Goal: Task Accomplishment & Management: Use online tool/utility

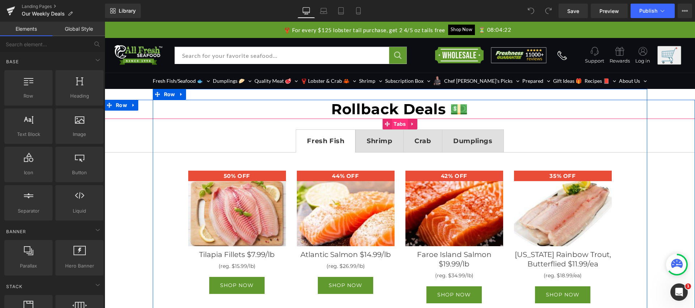
click at [396, 119] on span "Tabs" at bounding box center [400, 124] width 16 height 11
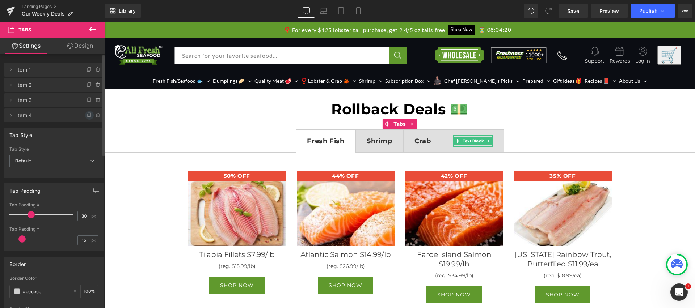
click at [88, 114] on icon at bounding box center [89, 115] width 3 height 4
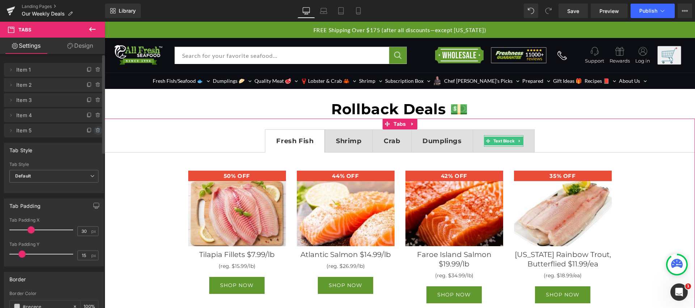
click at [96, 129] on icon at bounding box center [98, 131] width 6 height 6
click at [94, 130] on button "Delete" at bounding box center [90, 130] width 23 height 9
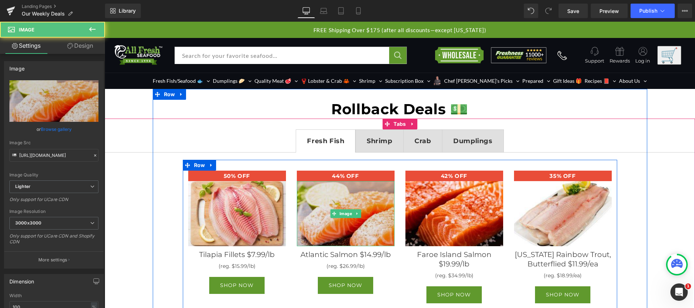
click at [340, 201] on img at bounding box center [346, 213] width 98 height 65
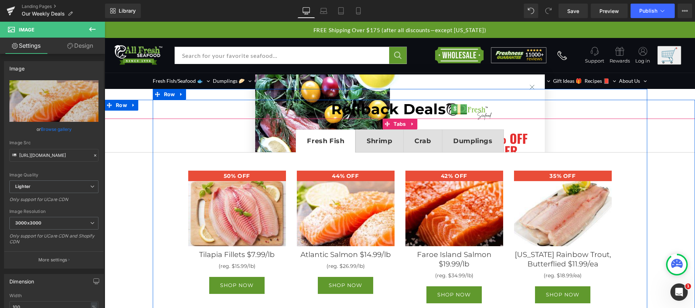
click at [211, 155] on div "50% OFF Heading Image Tilapia Fillets $7.99/lb Text Block (reg. $15.99/lb) Text…" at bounding box center [400, 308] width 590 height 313
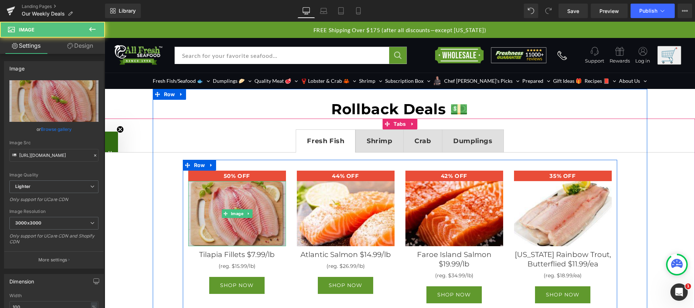
click at [233, 207] on img at bounding box center [237, 213] width 98 height 65
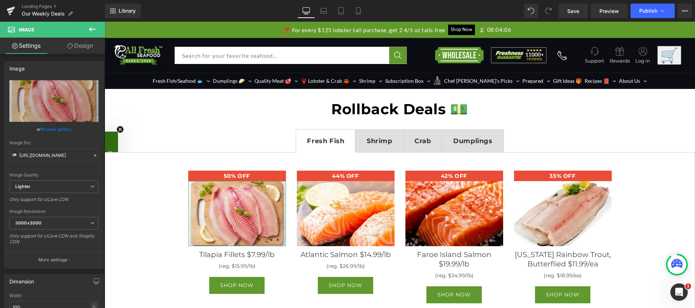
click at [77, 45] on link "Design" at bounding box center [80, 46] width 52 height 16
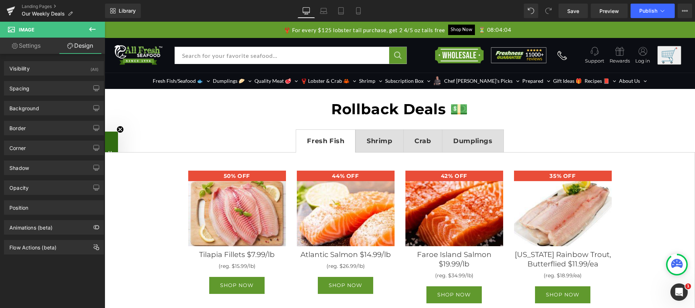
click at [98, 26] on button at bounding box center [92, 30] width 25 height 16
